Goal: Task Accomplishment & Management: Complete application form

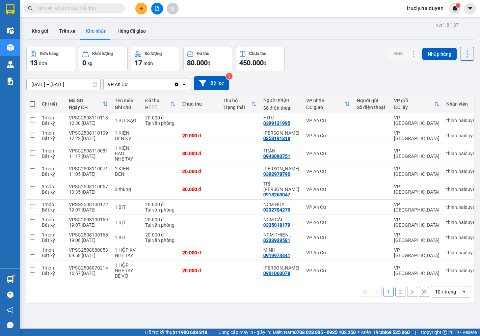
click at [420, 7] on span "trucly.haiduyen" at bounding box center [425, 8] width 48 height 8
click at [425, 21] on span "Đăng xuất" at bounding box center [428, 20] width 33 height 7
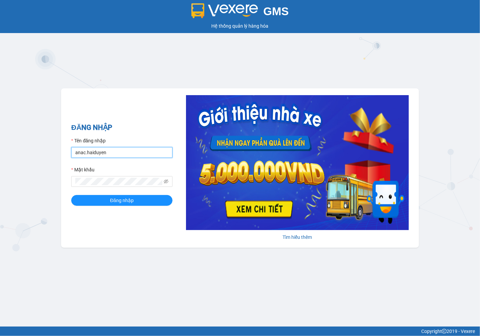
click at [146, 153] on input "anac.haiduyen" at bounding box center [121, 152] width 101 height 11
type input "thientrung.haiduyen"
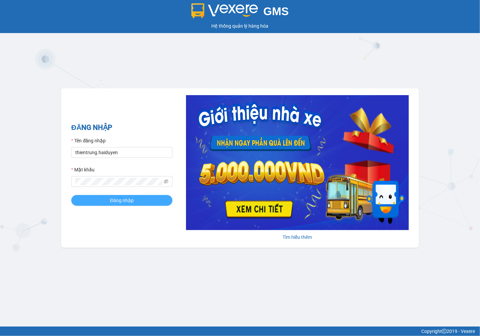
click at [133, 200] on span "Đăng nhập" at bounding box center [122, 200] width 24 height 7
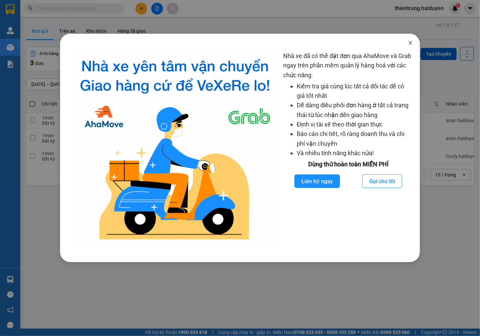
click at [410, 42] on icon "close" at bounding box center [411, 43] width 4 height 4
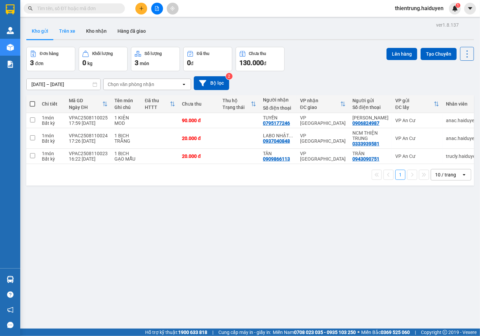
click at [66, 33] on button "Trên xe" at bounding box center [67, 31] width 27 height 16
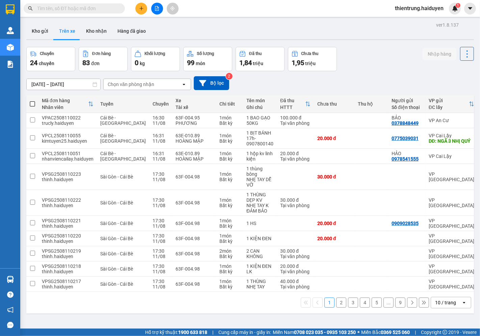
click at [143, 82] on div "Chọn văn phòng nhận" at bounding box center [131, 84] width 47 height 7
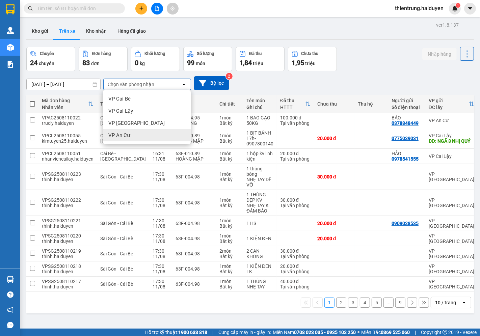
click at [130, 136] on span "VP An Cư" at bounding box center [119, 135] width 22 height 7
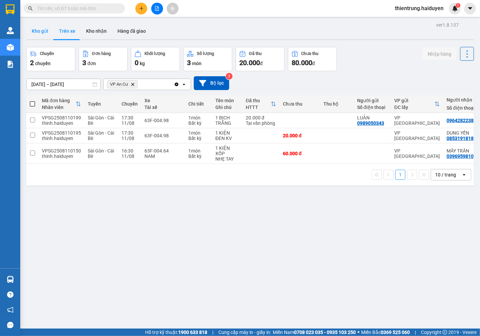
click at [44, 31] on button "Kho gửi" at bounding box center [39, 31] width 27 height 16
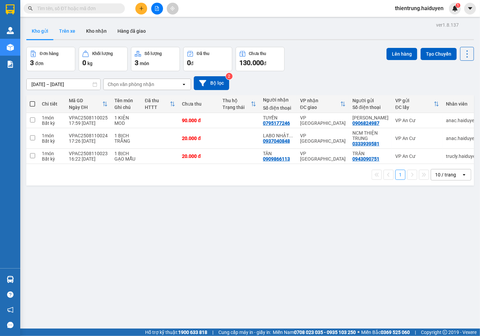
click at [68, 29] on button "Trên xe" at bounding box center [67, 31] width 27 height 16
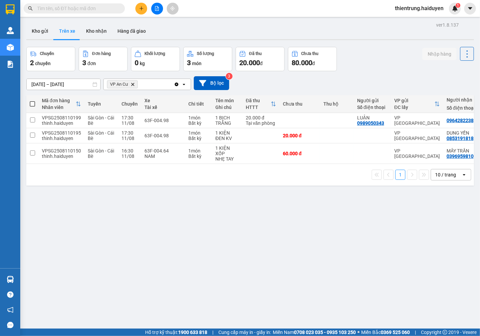
click at [382, 42] on div "ver 1.8.137 Kho gửi Trên xe Kho nhận Hàng đã giao Chuyến 2 chuyến Đơn hàng 3 đơ…" at bounding box center [250, 188] width 453 height 336
click at [40, 32] on button "Kho gửi" at bounding box center [39, 31] width 27 height 16
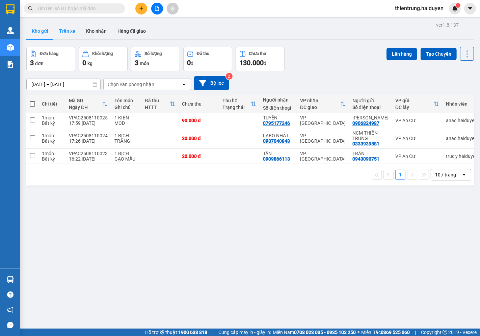
click at [65, 32] on button "Trên xe" at bounding box center [67, 31] width 27 height 16
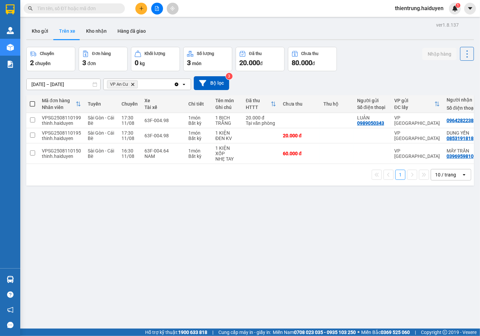
click at [244, 190] on div "ver 1.8.137 Kho gửi Trên xe Kho nhận Hàng đã giao Chuyến 2 chuyến Đơn hàng 3 đơ…" at bounding box center [250, 188] width 453 height 336
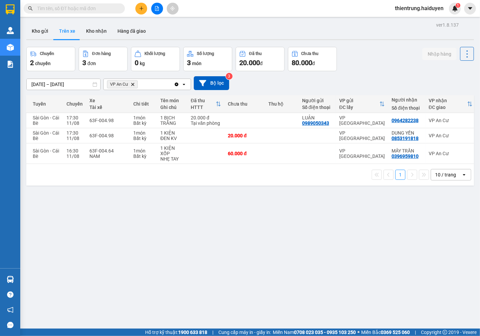
scroll to position [0, 79]
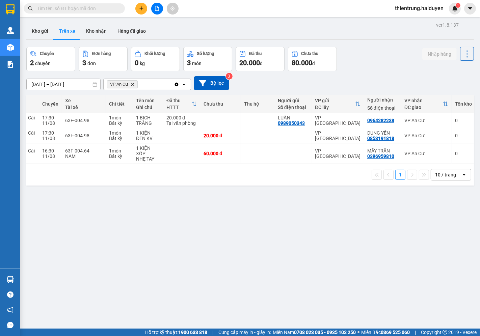
click at [38, 31] on button "Kho gửi" at bounding box center [39, 31] width 27 height 16
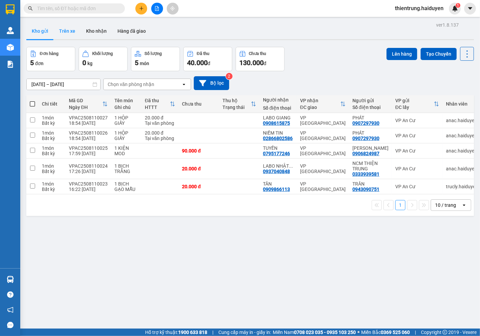
click at [69, 32] on button "Trên xe" at bounding box center [67, 31] width 27 height 16
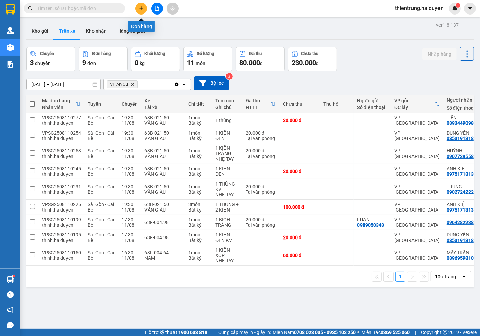
click at [141, 11] on button at bounding box center [141, 9] width 12 height 12
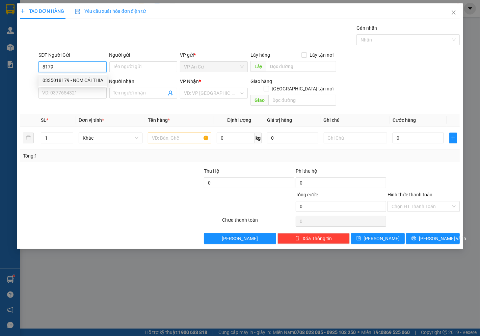
click at [86, 79] on div "0335018179 - NCM CÁI THIA" at bounding box center [73, 80] width 61 height 7
type input "0335018179"
type input "NCM CÁI THIA"
type input "0937040848"
type input "LABO NHẬT MỸ"
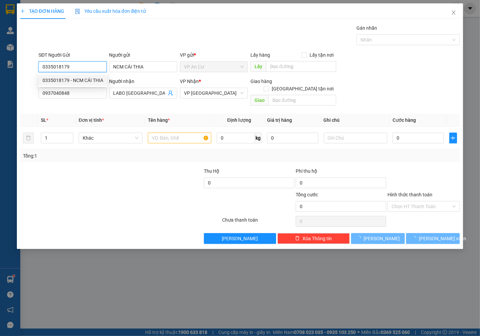
type input "20.000"
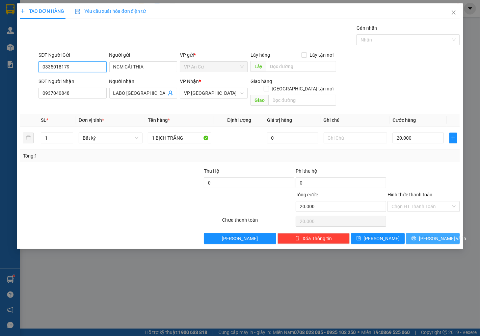
type input "0335018179"
click at [426, 233] on button "Lưu và In" at bounding box center [433, 238] width 54 height 11
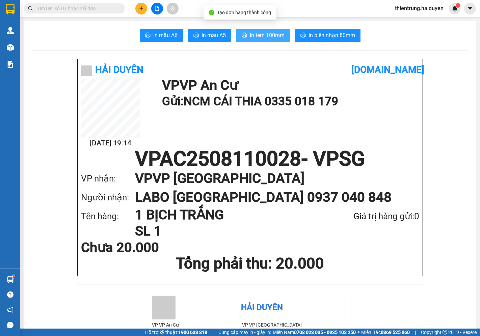
click at [268, 39] on button "In tem 100mm" at bounding box center [263, 35] width 54 height 13
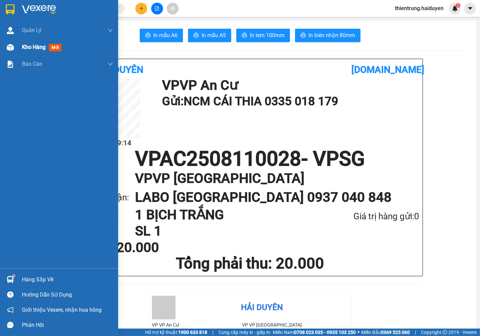
click at [34, 48] on span "Kho hàng" at bounding box center [34, 47] width 24 height 6
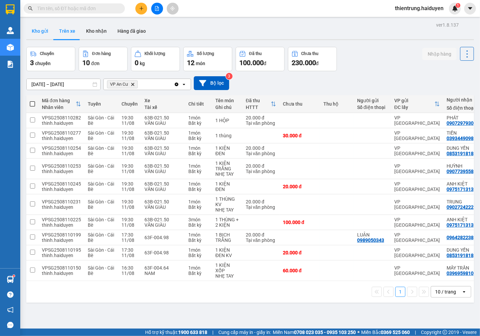
click at [48, 28] on button "Kho gửi" at bounding box center [39, 31] width 27 height 16
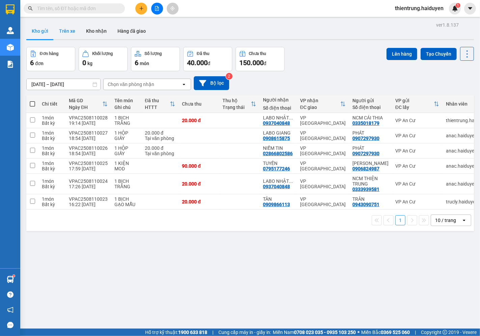
click at [61, 28] on button "Trên xe" at bounding box center [67, 31] width 27 height 16
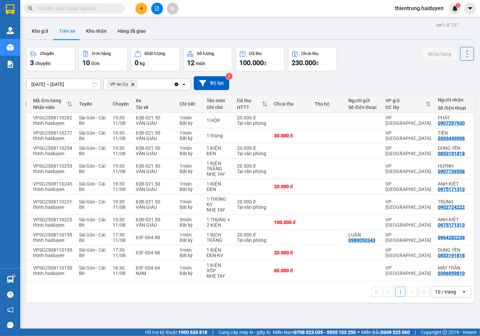
scroll to position [0, 10]
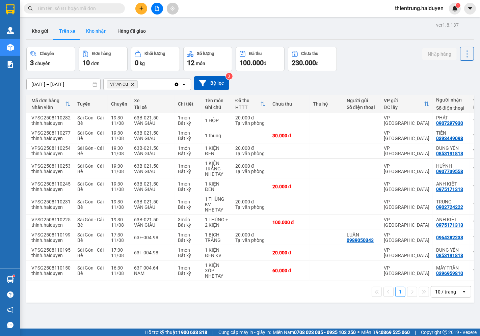
click at [105, 32] on button "Kho nhận" at bounding box center [96, 31] width 31 height 16
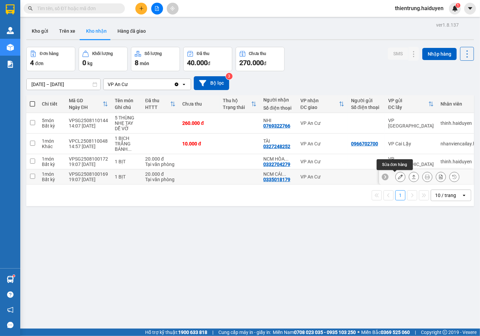
click at [398, 177] on icon at bounding box center [400, 176] width 5 height 5
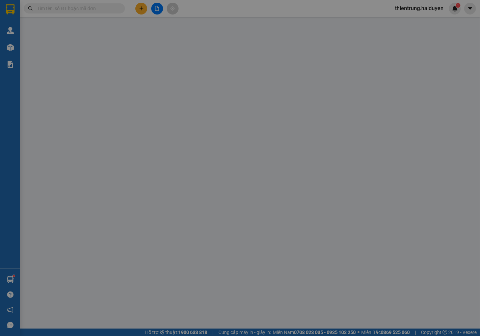
type input "0335018179"
type input "NCM CÁI THIA"
type input "20.000"
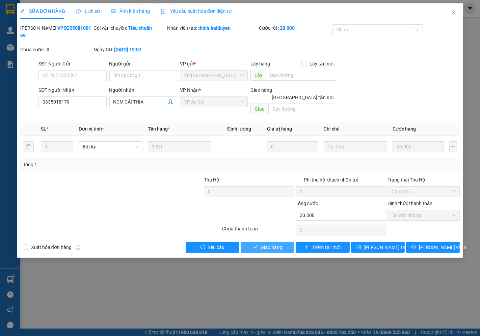
click at [268, 244] on span "Giao hàng" at bounding box center [272, 247] width 22 height 7
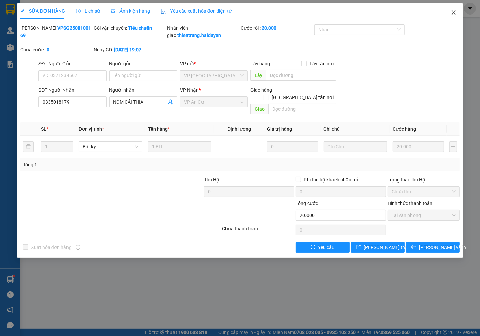
click at [453, 12] on icon "close" at bounding box center [454, 12] width 4 height 4
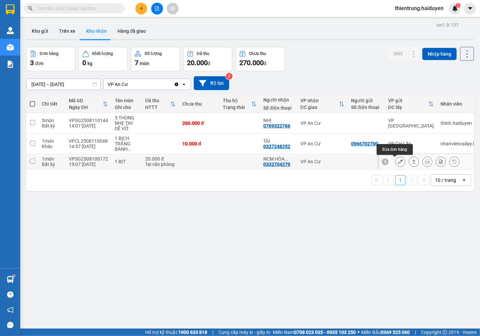
click at [398, 161] on icon at bounding box center [400, 161] width 5 height 5
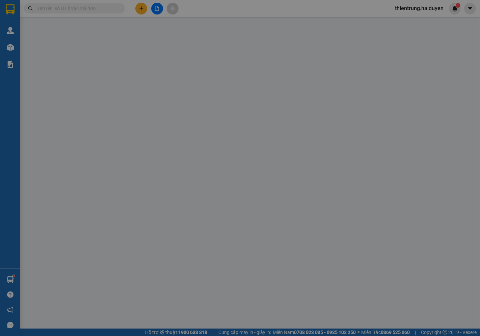
type input "0332704279"
type input "NCM [PERSON_NAME]"
type input "20.000"
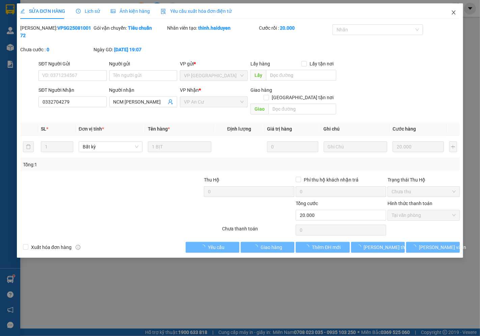
click at [456, 13] on icon "close" at bounding box center [453, 12] width 5 height 5
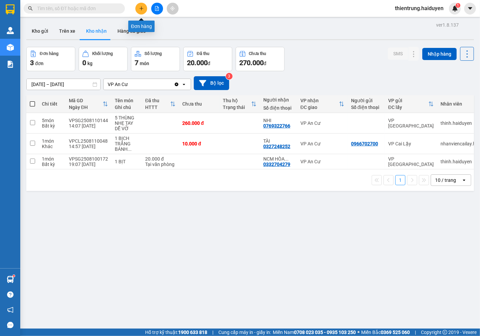
click at [139, 8] on icon "plus" at bounding box center [141, 8] width 5 height 5
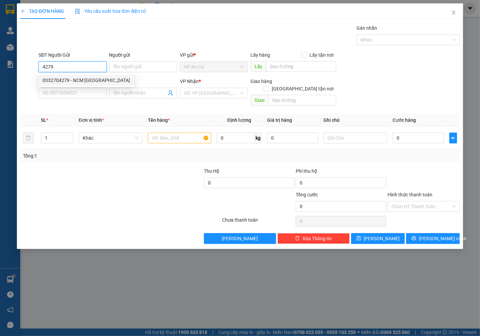
click at [95, 78] on div "0332704279 - NCM HÒA KHÁNH" at bounding box center [86, 80] width 87 height 7
type input "0332704279"
type input "NCM [PERSON_NAME]"
type input "0937040848"
type input "LABO NHẬT MỸ"
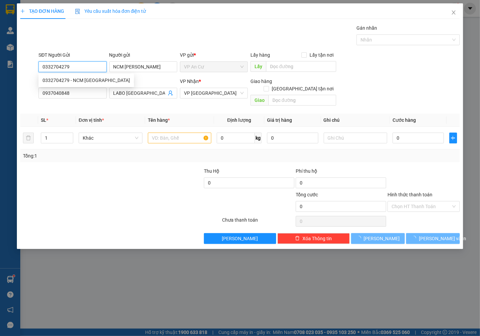
type input "20.000"
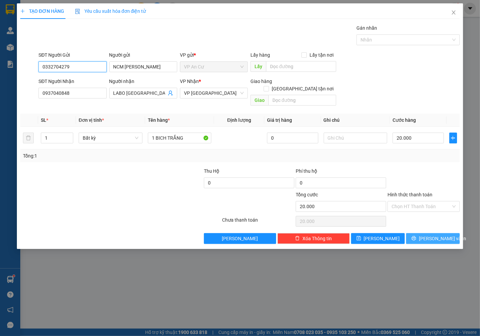
type input "0332704279"
click at [425, 233] on button "Lưu và In" at bounding box center [433, 238] width 54 height 11
click at [430, 235] on span "Lưu và In" at bounding box center [442, 238] width 47 height 7
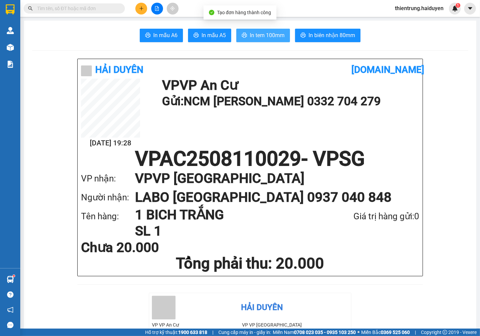
click at [262, 36] on span "In tem 100mm" at bounding box center [267, 35] width 35 height 8
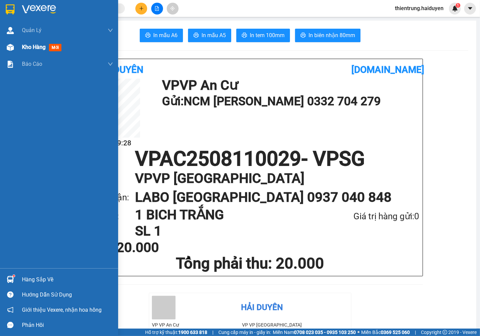
click at [30, 46] on span "Kho hàng" at bounding box center [34, 47] width 24 height 6
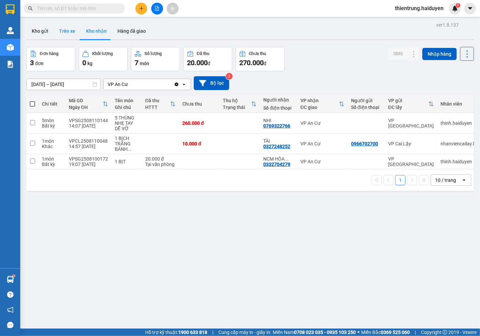
click at [71, 31] on button "Trên xe" at bounding box center [67, 31] width 27 height 16
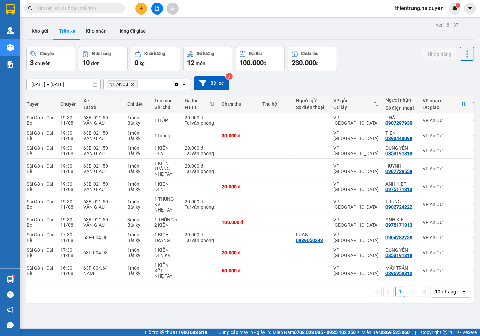
scroll to position [0, 61]
click at [450, 273] on icon at bounding box center [452, 270] width 5 height 5
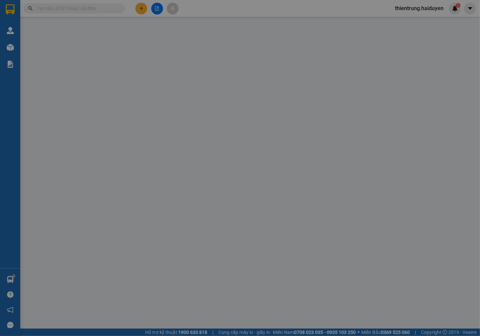
type input "0396959810"
type input "MÂY TRẦN"
type input "60.000"
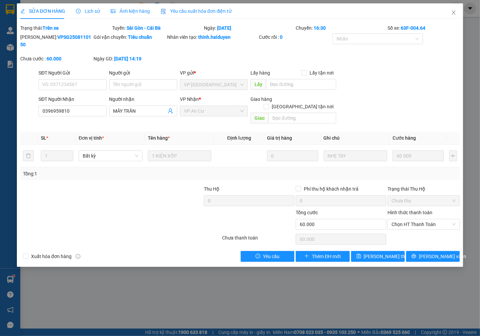
click at [85, 9] on span "Lịch sử" at bounding box center [88, 10] width 24 height 5
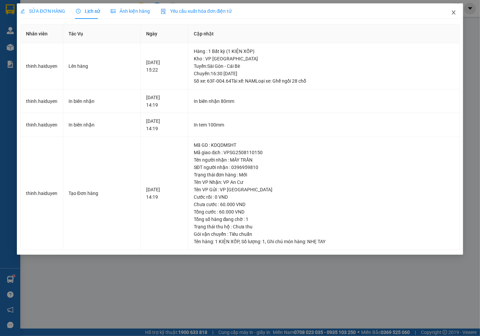
click at [455, 12] on icon "close" at bounding box center [453, 12] width 5 height 5
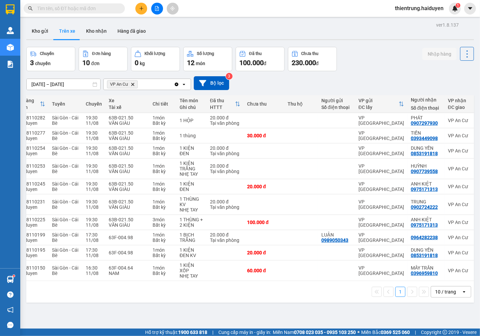
scroll to position [0, 66]
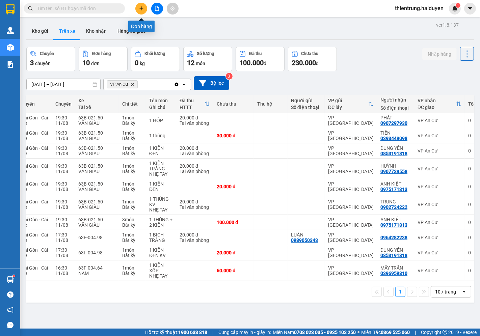
click at [139, 7] on icon "plus" at bounding box center [141, 8] width 5 height 5
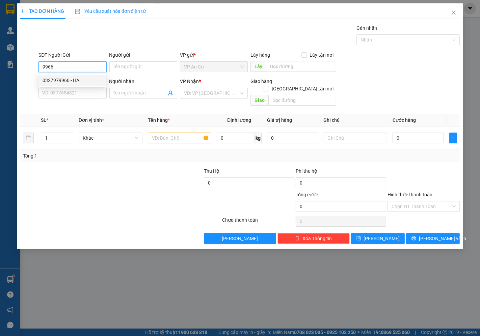
click at [72, 80] on div "0327979966 - HẢI" at bounding box center [73, 80] width 60 height 7
type input "0327979966"
type input "HẢI"
type input "0378398089"
type input "LONG"
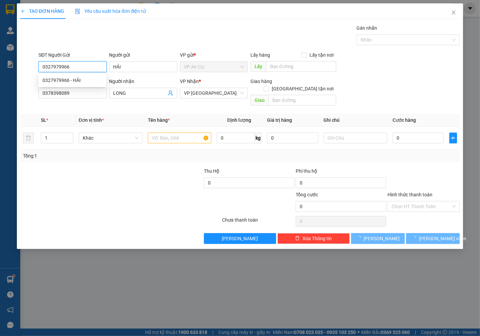
type input "20.000"
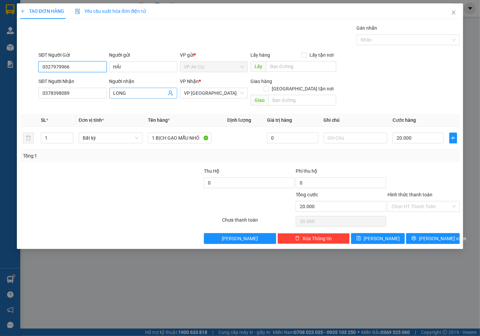
type input "0327979966"
click at [171, 93] on icon "user-add" at bounding box center [170, 93] width 4 height 5
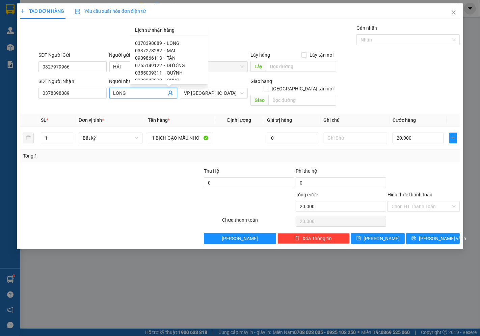
click at [167, 57] on span "TÂN" at bounding box center [171, 57] width 9 height 5
type input "0909866113"
type input "TÂN"
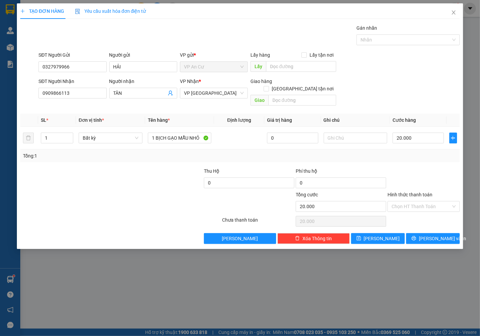
click at [443, 174] on div at bounding box center [424, 179] width 74 height 24
click at [430, 235] on span "Lưu và In" at bounding box center [442, 238] width 47 height 7
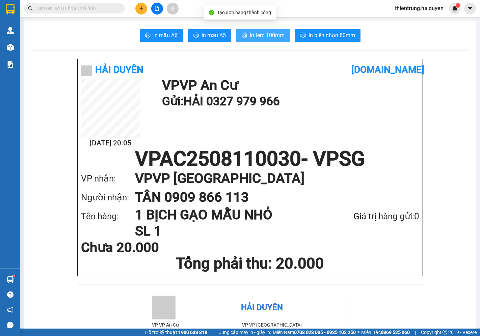
click at [255, 35] on span "In tem 100mm" at bounding box center [267, 35] width 35 height 8
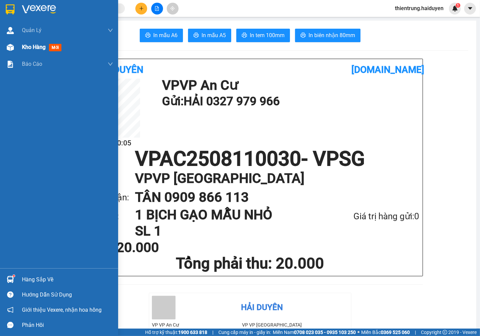
click at [34, 49] on span "Kho hàng" at bounding box center [34, 47] width 24 height 6
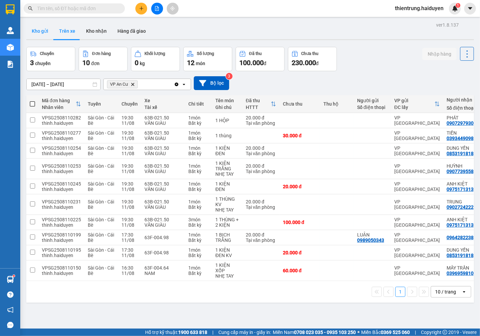
click at [42, 31] on button "Kho gửi" at bounding box center [39, 31] width 27 height 16
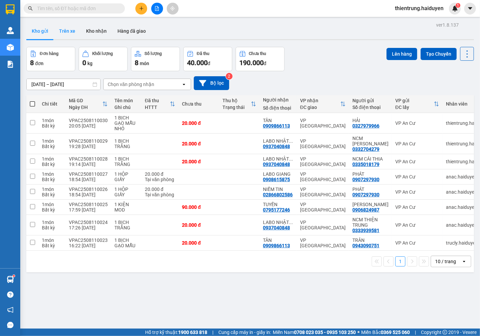
click at [72, 28] on button "Trên xe" at bounding box center [67, 31] width 27 height 16
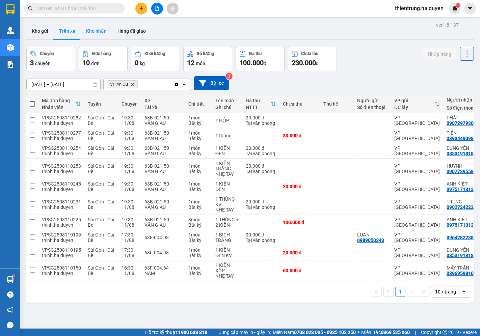
click at [90, 28] on button "Kho nhận" at bounding box center [96, 31] width 31 height 16
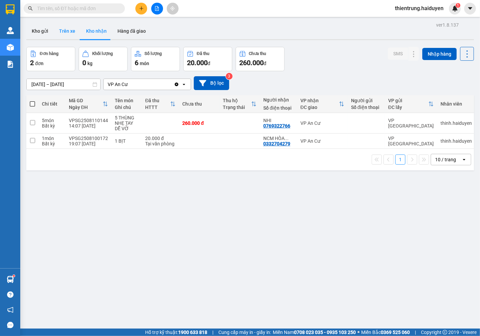
click at [65, 29] on button "Trên xe" at bounding box center [67, 31] width 27 height 16
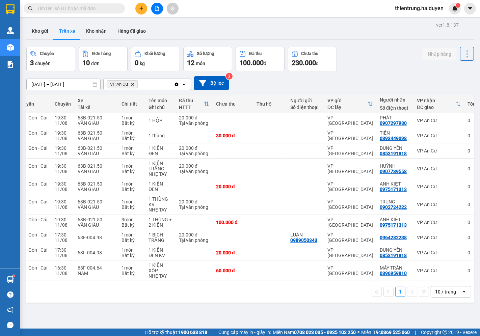
scroll to position [0, 79]
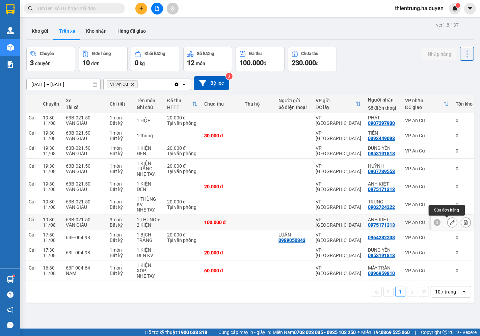
click at [450, 220] on icon at bounding box center [452, 222] width 5 height 5
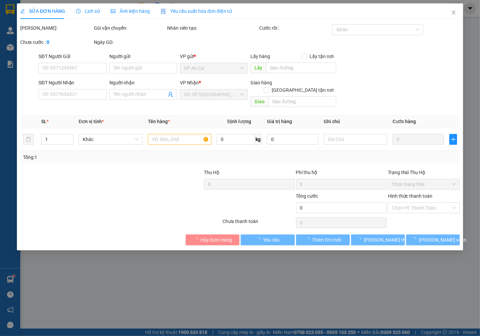
type input "0975171313"
type input "ANH KIỆT"
type input "100.000"
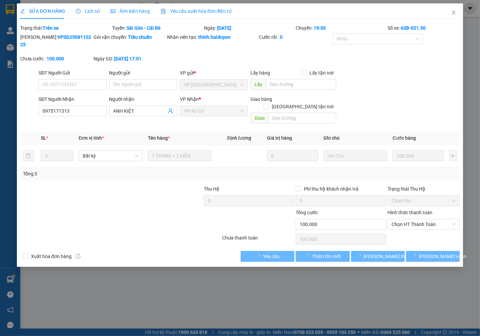
click at [90, 11] on span "Lịch sử" at bounding box center [88, 10] width 24 height 5
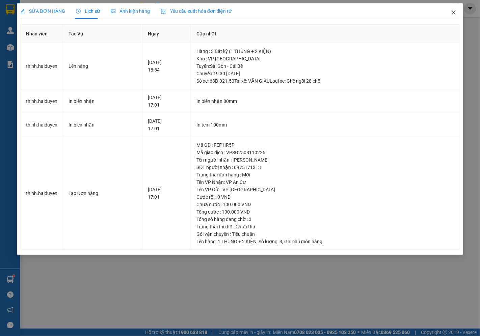
click at [452, 12] on icon "close" at bounding box center [453, 12] width 5 height 5
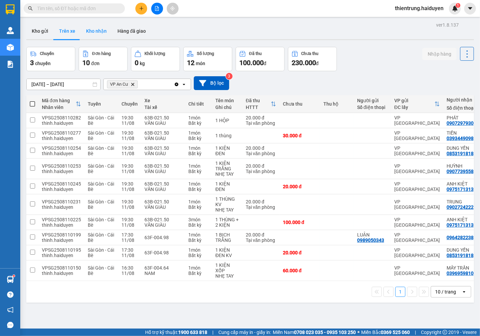
click at [90, 34] on button "Kho nhận" at bounding box center [96, 31] width 31 height 16
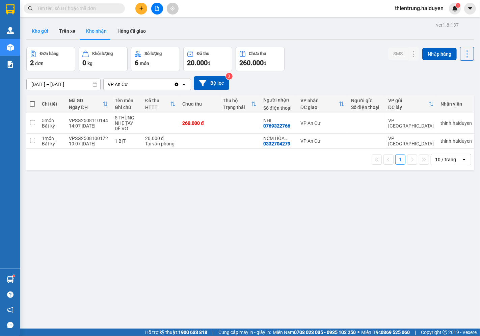
click at [46, 35] on button "Kho gửi" at bounding box center [39, 31] width 27 height 16
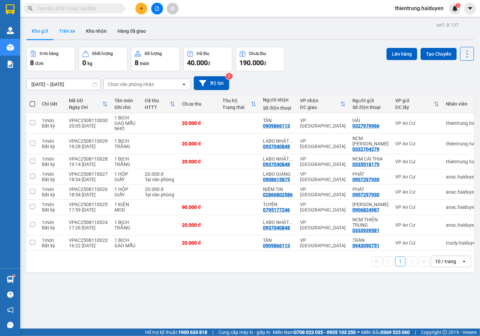
click at [69, 31] on button "Trên xe" at bounding box center [67, 31] width 27 height 16
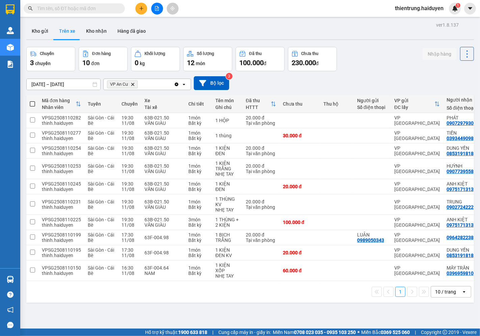
click at [139, 12] on button at bounding box center [141, 9] width 12 height 12
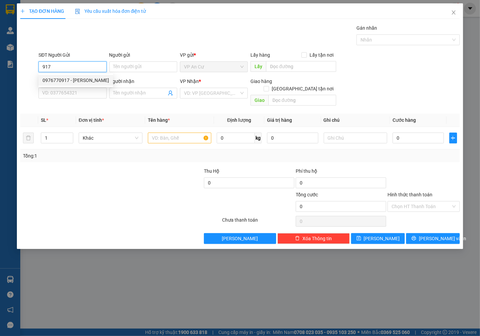
click at [78, 78] on div "0976770917 - LAI" at bounding box center [76, 80] width 66 height 7
type input "0976770917"
type input "LAI"
type input "0798389994"
type input "KHẢI HOÀN"
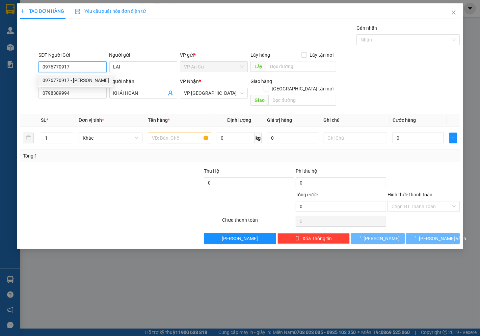
type input "30.000"
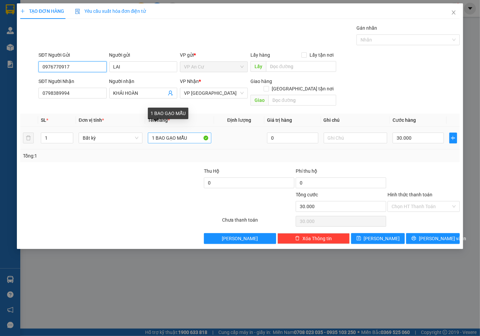
type input "0976770917"
click at [164, 133] on input "1 BAO GẠO MẪU" at bounding box center [180, 138] width 64 height 11
click at [163, 133] on input "1 BAO GẠO MẪU" at bounding box center [180, 138] width 64 height 11
click at [171, 133] on input "1 BỊCH O GẠO MẪU" at bounding box center [180, 138] width 64 height 11
type input "1 BỊCH GẠO MẪU"
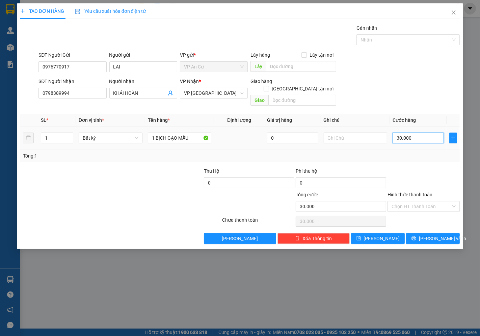
click at [417, 133] on input "30.000" at bounding box center [417, 138] width 51 height 11
type input "2"
type input "20"
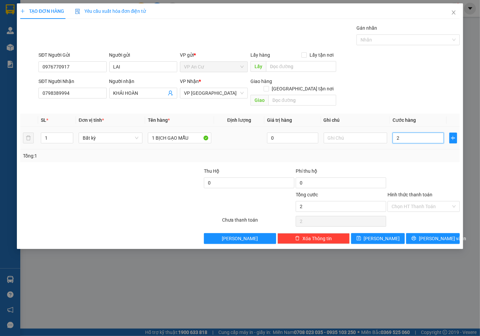
type input "20"
type input "20.000"
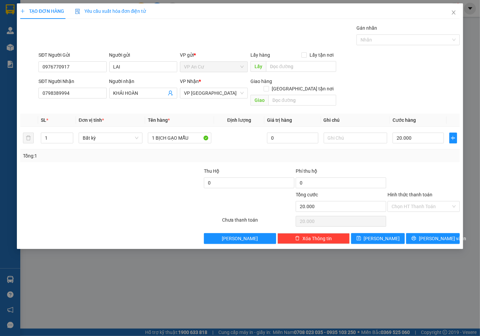
click at [418, 152] on div "Tổng: 1" at bounding box center [240, 155] width 434 height 7
click at [420, 201] on input "Hình thức thanh toán" at bounding box center [420, 206] width 59 height 10
click at [420, 210] on div "Tại văn phòng" at bounding box center [424, 212] width 64 height 7
type input "0"
click at [430, 235] on span "Lưu và In" at bounding box center [442, 238] width 47 height 7
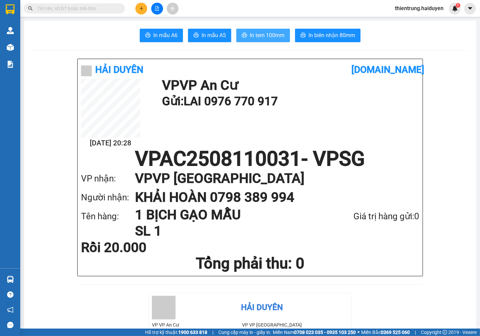
click at [271, 31] on button "In tem 100mm" at bounding box center [263, 35] width 54 height 13
click at [82, 8] on input "text" at bounding box center [77, 8] width 80 height 7
drag, startPoint x: 373, startPoint y: 138, endPoint x: 174, endPoint y: 85, distance: 206.0
click at [372, 138] on div "11/08 20:28 VP VP An Cư Gửi: LAI 0976 770 917" at bounding box center [250, 114] width 338 height 70
click at [363, 103] on h1 "Gửi: LAI 0976 770 917" at bounding box center [289, 101] width 254 height 19
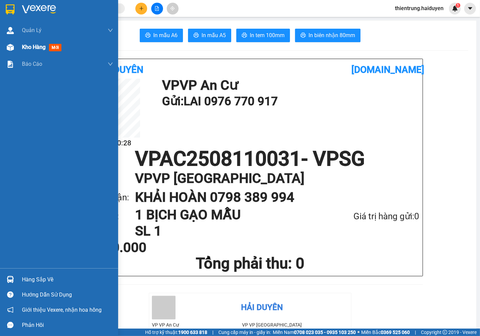
click at [26, 45] on span "Kho hàng" at bounding box center [34, 47] width 24 height 6
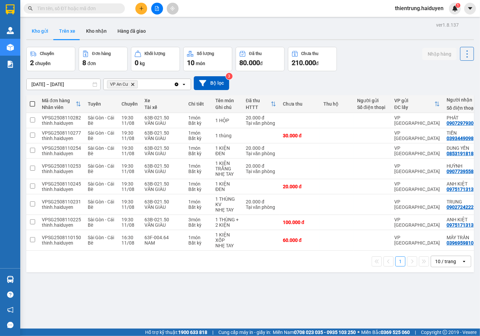
click at [39, 32] on button "Kho gửi" at bounding box center [39, 31] width 27 height 16
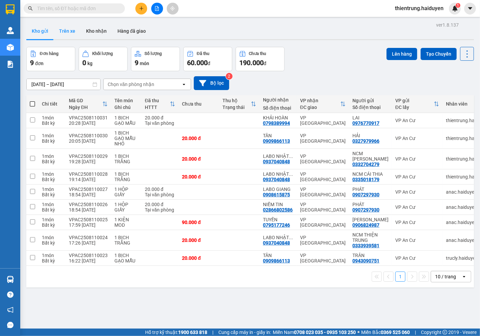
click at [72, 33] on button "Trên xe" at bounding box center [67, 31] width 27 height 16
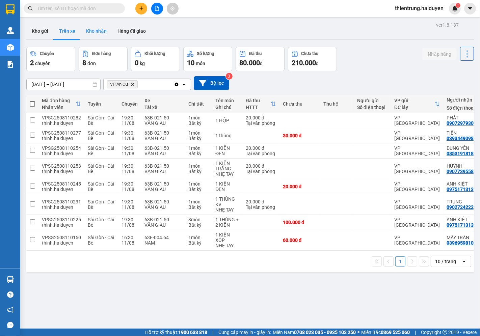
click at [95, 32] on button "Kho nhận" at bounding box center [96, 31] width 31 height 16
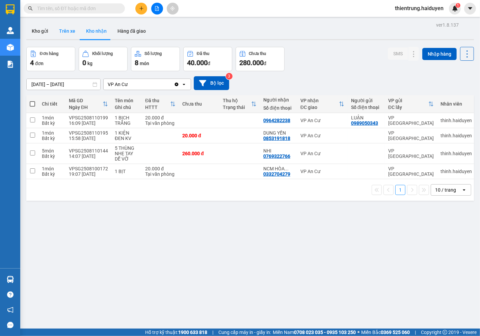
click at [68, 31] on button "Trên xe" at bounding box center [67, 31] width 27 height 16
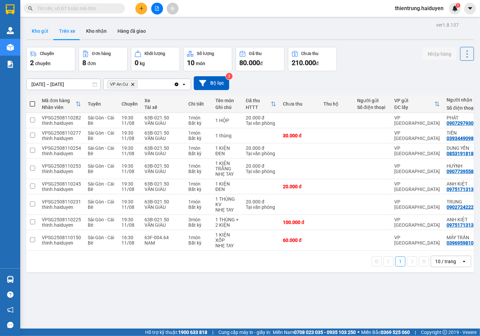
click at [52, 26] on button "Kho gửi" at bounding box center [39, 31] width 27 height 16
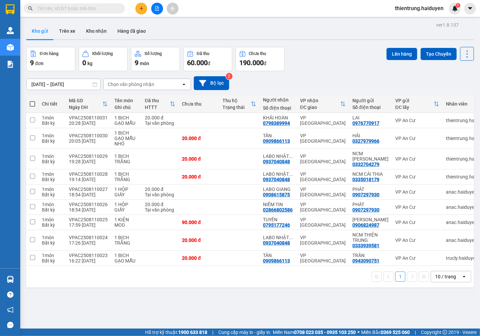
click at [326, 313] on div "ver 1.8.137 Kho gửi Trên xe Kho nhận Hàng đã giao Đơn hàng 9 đơn Khối lượng 0 k…" at bounding box center [250, 188] width 453 height 336
click at [98, 34] on button "Kho nhận" at bounding box center [96, 31] width 31 height 16
